Goal: Check status: Check status

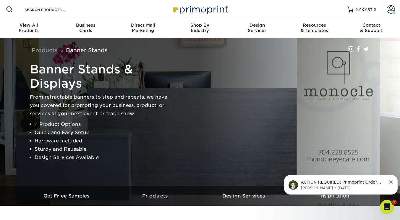
click at [390, 12] on span at bounding box center [391, 9] width 8 height 8
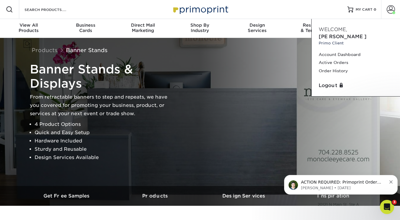
click at [339, 59] on link "Active Orders" at bounding box center [356, 63] width 74 height 8
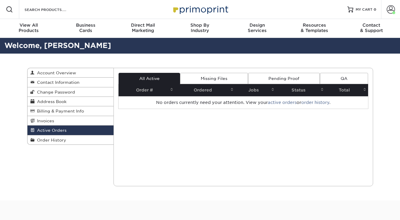
click at [239, 66] on div "Active Orders Account Overview Contact Information Change Password Address Book…" at bounding box center [200, 127] width 355 height 147
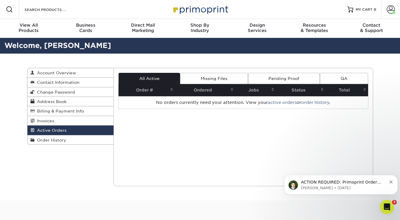
click at [285, 80] on link "Pending Proof" at bounding box center [284, 78] width 72 height 11
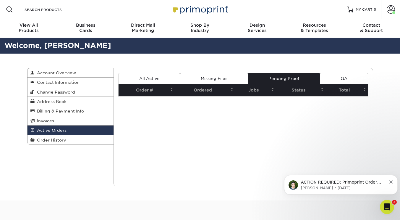
click at [327, 77] on link "QA" at bounding box center [344, 78] width 48 height 11
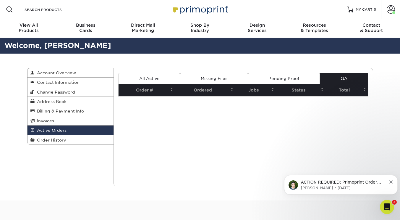
click at [230, 75] on link "Missing Files" at bounding box center [214, 78] width 68 height 11
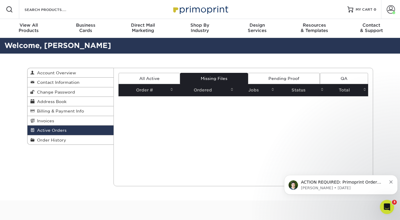
click at [168, 76] on link "All Active" at bounding box center [150, 78] width 62 height 11
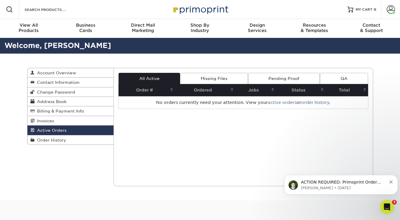
click at [52, 139] on span "Order History" at bounding box center [51, 140] width 32 height 5
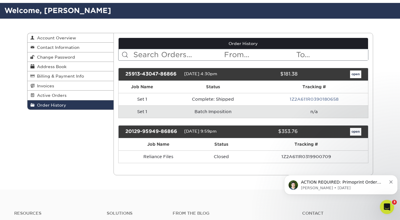
scroll to position [35, 0]
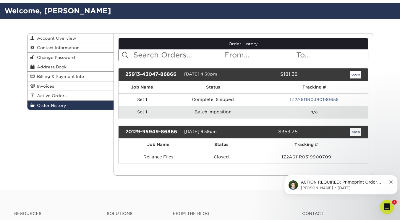
click at [314, 99] on link "1Z2A611R0390180658" at bounding box center [314, 99] width 49 height 5
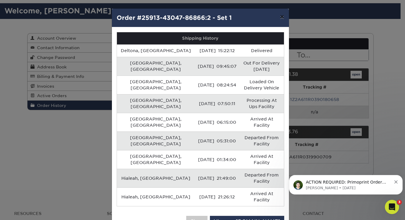
click at [282, 17] on button "×" at bounding box center [282, 17] width 14 height 17
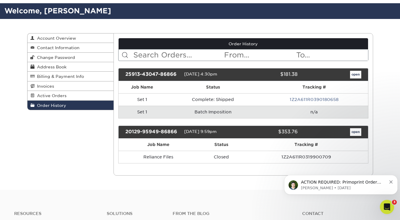
click at [305, 99] on link "1Z2A611R0390180658" at bounding box center [314, 99] width 49 height 5
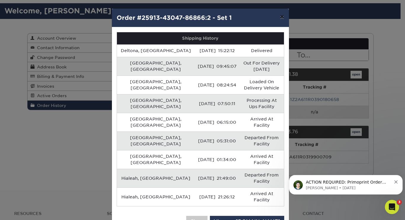
click at [281, 17] on button "×" at bounding box center [282, 17] width 14 height 17
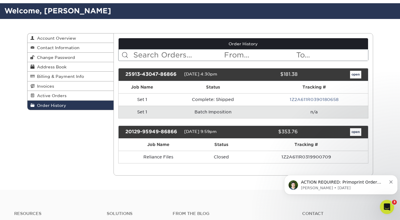
click at [327, 99] on link "1Z2A611R0390180658" at bounding box center [314, 99] width 49 height 5
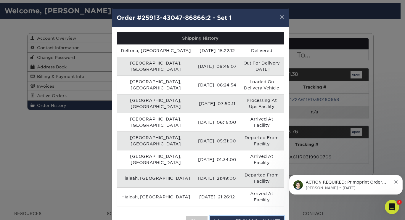
click at [254, 216] on link "View on UPS.com" at bounding box center [247, 221] width 74 height 11
click at [286, 20] on button "×" at bounding box center [282, 17] width 14 height 17
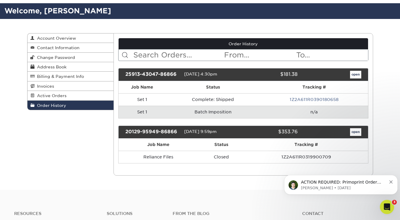
click at [275, 95] on td "1Z2A611R0390180658" at bounding box center [314, 99] width 108 height 12
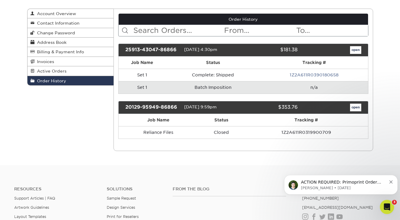
scroll to position [0, 0]
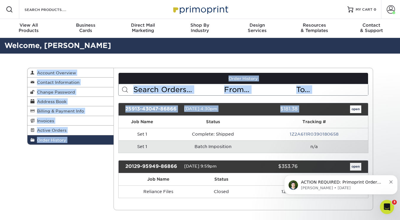
click at [312, 90] on div "Order History Account Overview Contact Information Change Password Address Book…" at bounding box center [200, 139] width 400 height 171
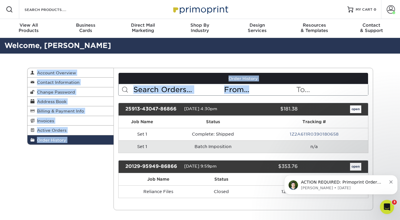
click at [270, 78] on link "Order History" at bounding box center [244, 78] width 250 height 11
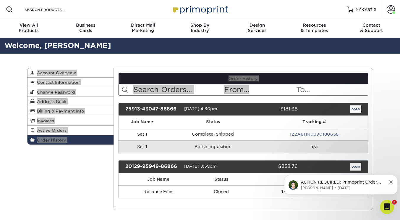
click at [390, 180] on button "Dismiss notification" at bounding box center [392, 181] width 4 height 5
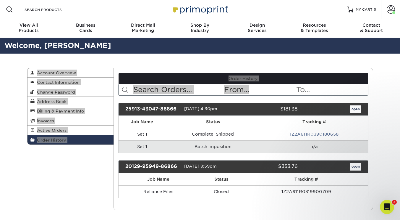
click at [388, 206] on icon "Open Intercom Messenger" at bounding box center [387, 207] width 10 height 10
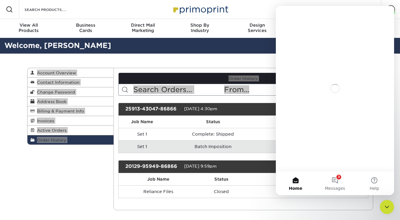
click at [337, 188] on span "Messages" at bounding box center [335, 188] width 20 height 4
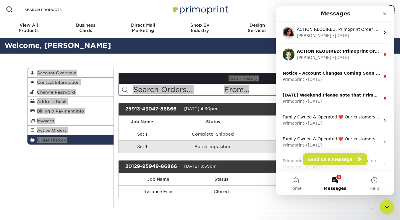
click at [361, 102] on div "Primoprint • 211w ago" at bounding box center [332, 101] width 98 height 6
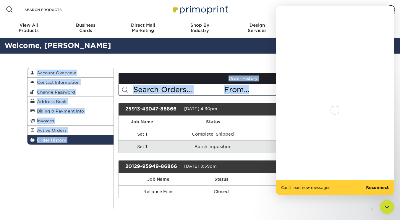
click at [248, 197] on td "1Z2A611R0319900709" at bounding box center [306, 191] width 123 height 12
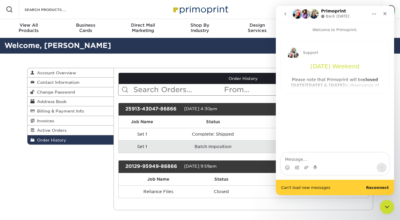
click at [284, 14] on icon "go back" at bounding box center [285, 14] width 5 height 5
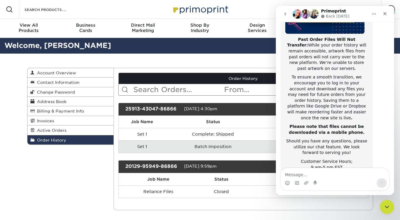
scroll to position [113, 0]
click at [288, 13] on button "go back" at bounding box center [285, 13] width 11 height 11
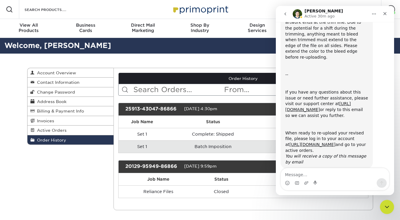
scroll to position [89, 0]
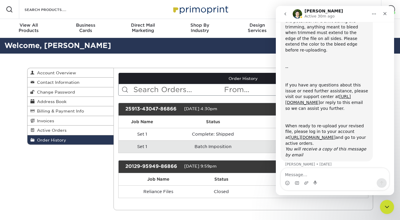
click at [286, 18] on button "go back" at bounding box center [285, 13] width 11 height 11
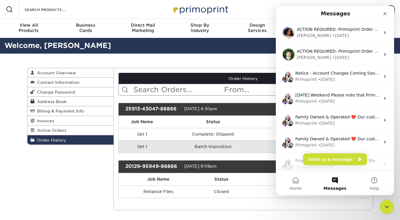
scroll to position [0, 0]
click at [386, 18] on div "Close" at bounding box center [385, 13] width 11 height 11
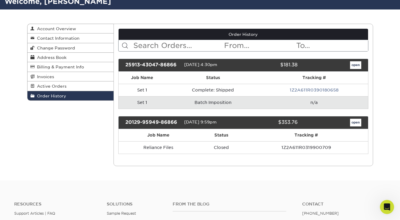
scroll to position [59, 0]
